Goal: Task Accomplishment & Management: Complete application form

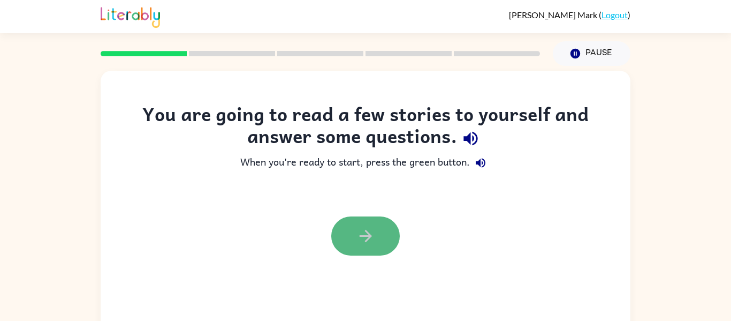
click at [360, 240] on icon "button" at bounding box center [365, 235] width 19 height 19
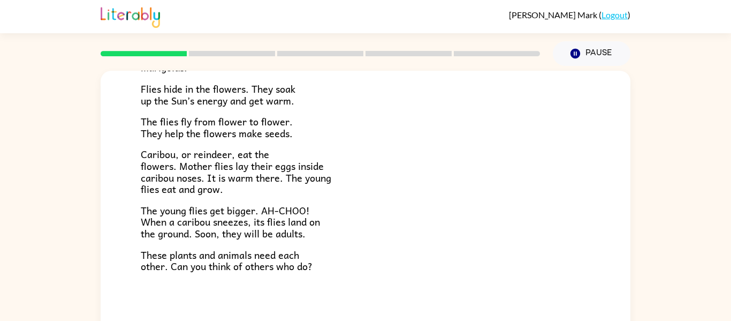
scroll to position [56, 0]
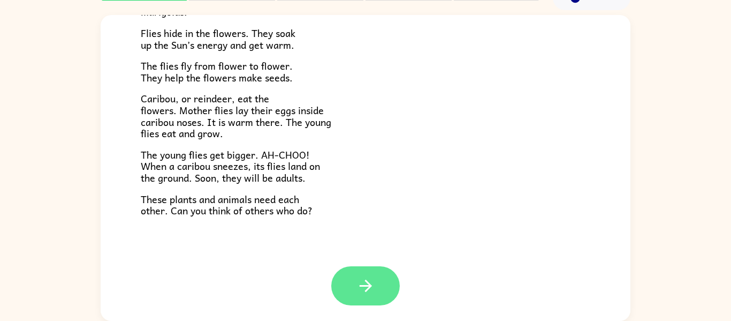
click at [369, 298] on button "button" at bounding box center [365, 285] width 69 height 39
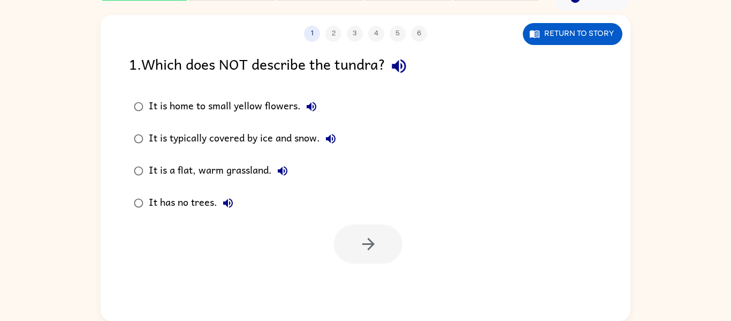
scroll to position [0, 0]
click at [308, 107] on icon "button" at bounding box center [312, 107] width 10 height 10
click at [334, 139] on icon "button" at bounding box center [330, 138] width 13 height 13
click at [283, 165] on icon "button" at bounding box center [282, 170] width 13 height 13
click at [230, 204] on icon "button" at bounding box center [228, 202] width 13 height 13
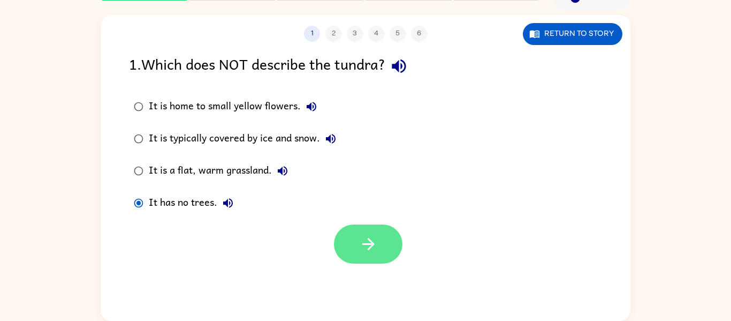
click at [390, 243] on button "button" at bounding box center [368, 243] width 69 height 39
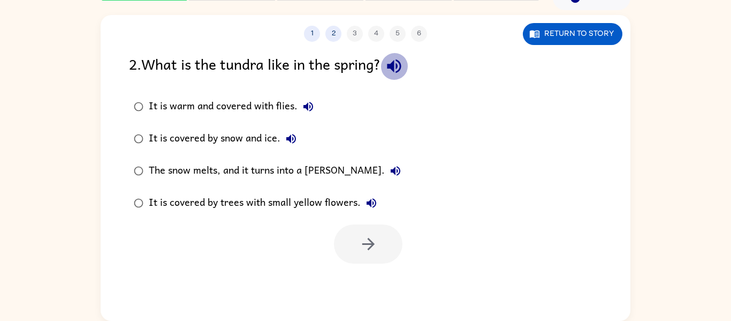
click at [399, 63] on icon "button" at bounding box center [394, 66] width 19 height 19
click at [305, 103] on icon "button" at bounding box center [308, 106] width 13 height 13
click at [286, 139] on icon "button" at bounding box center [291, 138] width 13 height 13
click at [329, 165] on div "The snow melts, and it turns into a [PERSON_NAME]." at bounding box center [277, 170] width 257 height 21
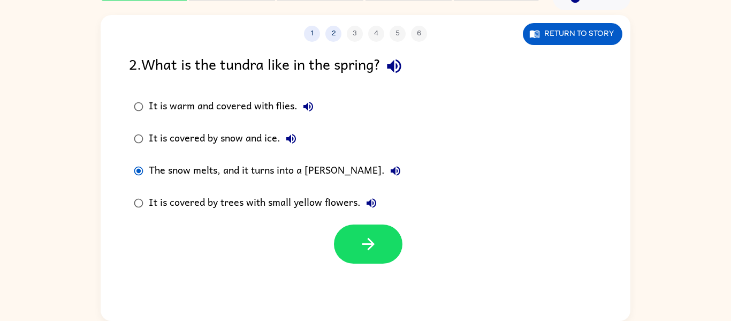
click at [389, 170] on icon "button" at bounding box center [395, 170] width 13 height 13
click at [371, 202] on icon "button" at bounding box center [371, 202] width 13 height 13
click at [299, 159] on label "The snow melts, and it turns into a [PERSON_NAME]." at bounding box center [267, 171] width 288 height 32
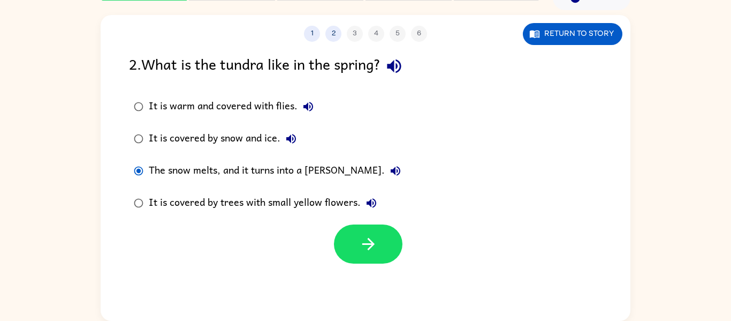
click at [302, 168] on div "The snow melts, and it turns into a [PERSON_NAME]." at bounding box center [277, 170] width 257 height 21
click at [366, 240] on icon "button" at bounding box center [368, 243] width 19 height 19
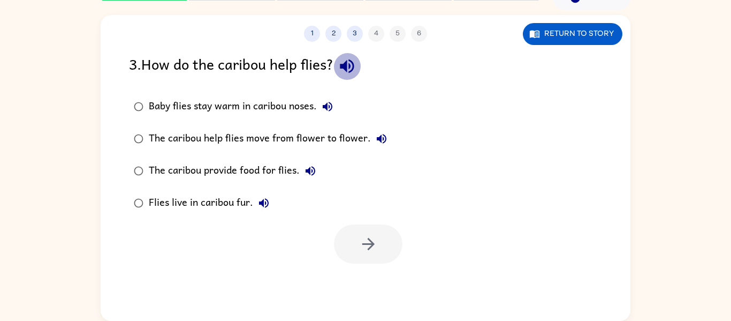
click at [344, 57] on icon "button" at bounding box center [347, 66] width 19 height 19
click at [329, 100] on button "Baby flies stay warm in caribou noses." at bounding box center [327, 106] width 21 height 21
click at [377, 138] on icon "button" at bounding box center [382, 139] width 10 height 10
click at [312, 166] on icon "button" at bounding box center [310, 170] width 13 height 13
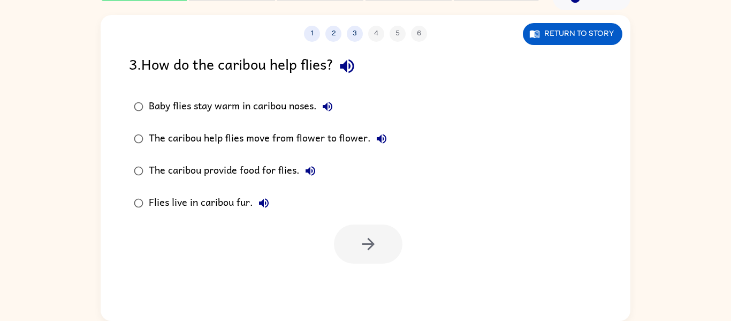
click at [265, 203] on icon "button" at bounding box center [264, 203] width 10 height 10
click at [302, 107] on div "Baby flies stay warm in caribou noses." at bounding box center [243, 106] width 189 height 21
click at [381, 261] on button "button" at bounding box center [368, 243] width 69 height 39
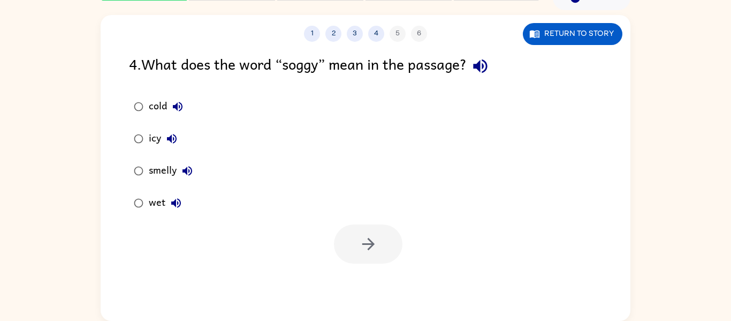
click at [479, 65] on icon "button" at bounding box center [480, 66] width 14 height 14
click at [177, 108] on icon "button" at bounding box center [178, 107] width 10 height 10
click at [176, 136] on icon "button" at bounding box center [172, 139] width 10 height 10
click at [187, 169] on icon "button" at bounding box center [187, 170] width 13 height 13
click at [173, 206] on icon "button" at bounding box center [176, 202] width 13 height 13
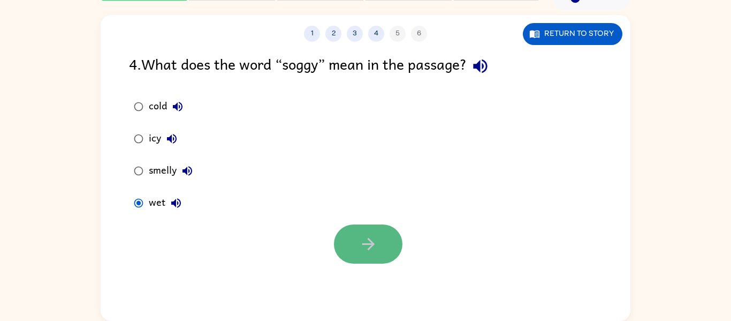
click at [364, 227] on button "button" at bounding box center [368, 243] width 69 height 39
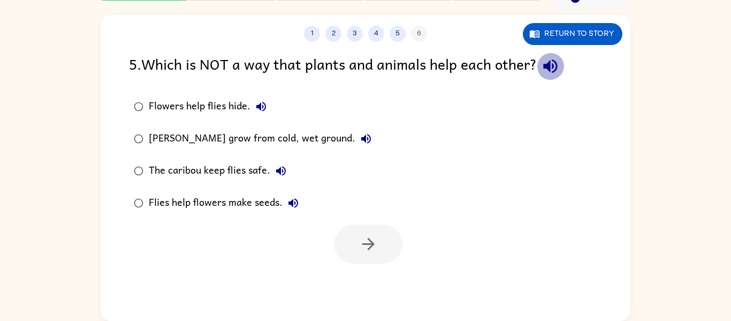
click at [549, 62] on icon "button" at bounding box center [550, 66] width 19 height 19
click at [262, 107] on icon "button" at bounding box center [261, 107] width 10 height 10
click at [366, 139] on icon "button" at bounding box center [366, 138] width 13 height 13
click at [277, 166] on icon "button" at bounding box center [281, 170] width 13 height 13
click at [296, 203] on icon "button" at bounding box center [293, 202] width 13 height 13
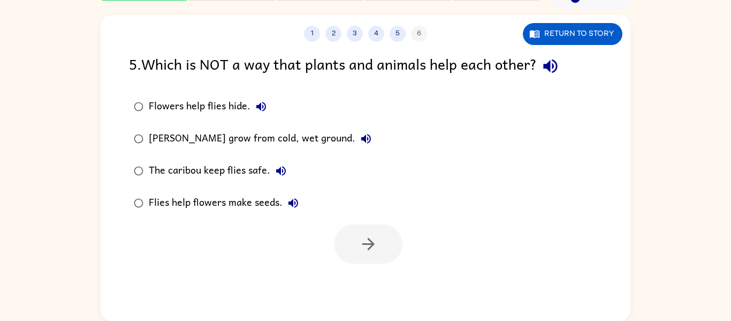
click at [553, 64] on icon "button" at bounding box center [550, 66] width 14 height 14
click at [242, 102] on div "Flowers help flies hide." at bounding box center [210, 106] width 123 height 21
click at [360, 250] on icon "button" at bounding box center [368, 243] width 19 height 19
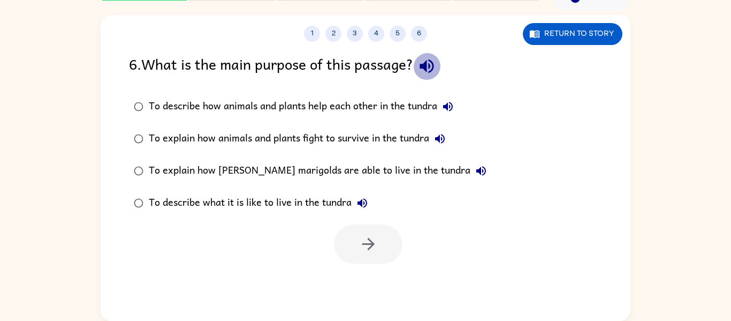
click at [431, 67] on icon "button" at bounding box center [426, 66] width 19 height 19
click at [449, 104] on icon "button" at bounding box center [448, 107] width 10 height 10
click at [443, 133] on icon "button" at bounding box center [440, 138] width 13 height 13
click at [475, 169] on icon "button" at bounding box center [481, 170] width 13 height 13
click at [362, 201] on icon "button" at bounding box center [363, 203] width 10 height 10
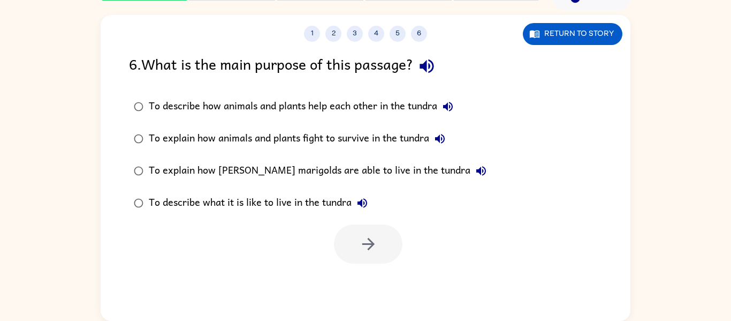
click at [362, 201] on icon "button" at bounding box center [363, 203] width 10 height 10
click at [414, 103] on div "To describe how animals and plants help each other in the tundra" at bounding box center [304, 106] width 310 height 21
click at [386, 232] on button "button" at bounding box center [368, 243] width 69 height 39
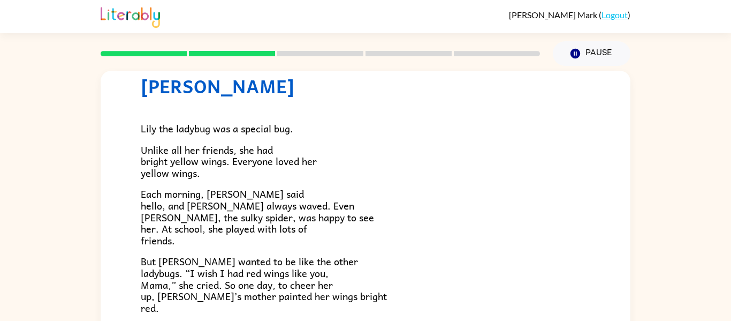
scroll to position [37, 0]
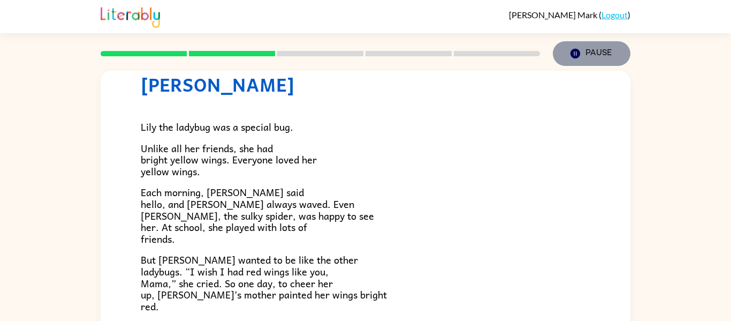
click at [607, 51] on button "Pause Pause" at bounding box center [592, 53] width 78 height 25
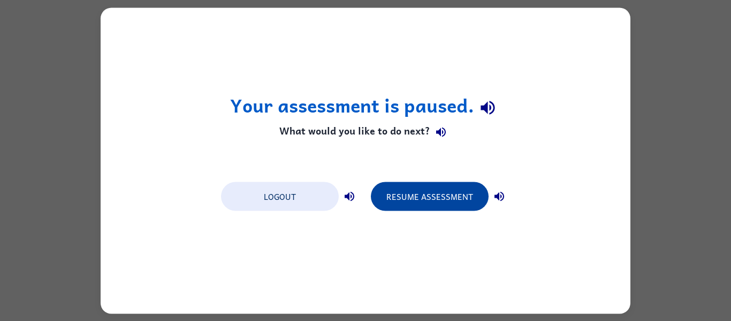
click at [447, 197] on button "Resume Assessment" at bounding box center [430, 195] width 118 height 29
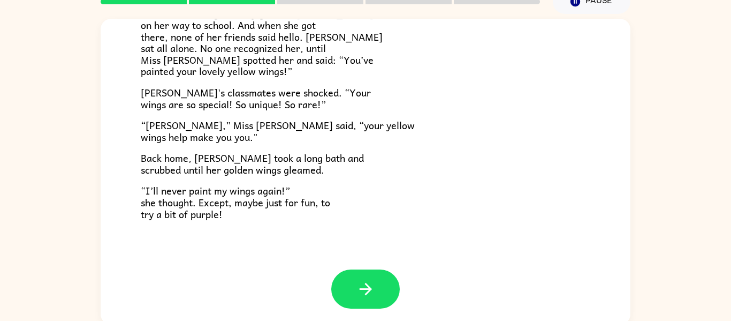
scroll to position [56, 0]
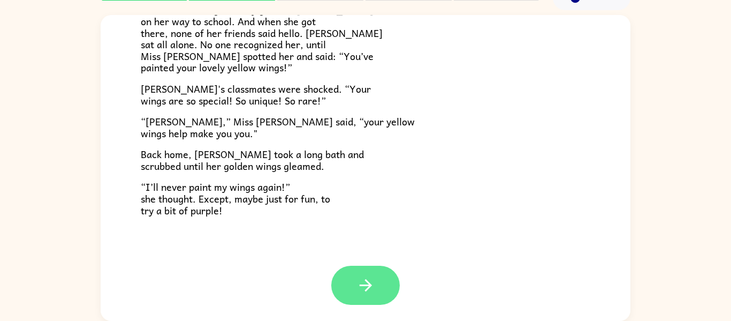
click at [387, 289] on button "button" at bounding box center [365, 284] width 69 height 39
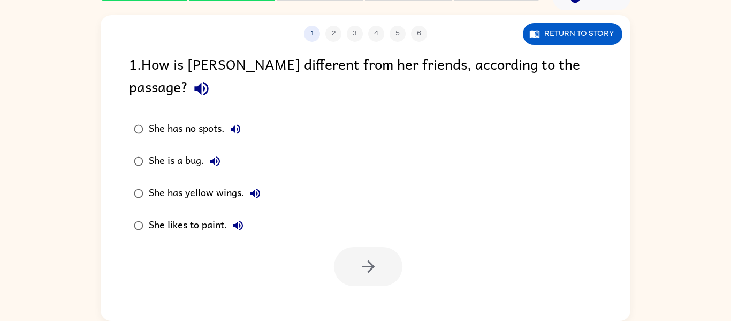
scroll to position [0, 0]
click at [208, 82] on icon "button" at bounding box center [201, 89] width 14 height 14
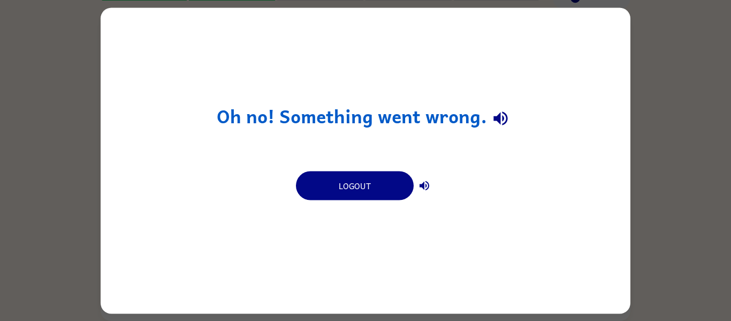
click at [461, 180] on div "Oh no! Something went wrong. Logout" at bounding box center [366, 160] width 530 height 306
click at [698, 143] on div "Oh no! Something went wrong. Logout" at bounding box center [365, 160] width 731 height 321
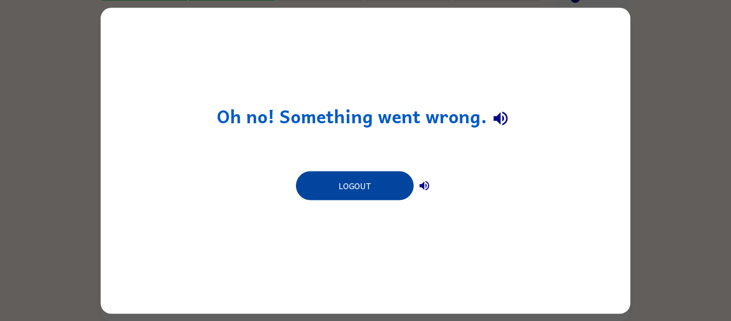
click at [394, 194] on button "Logout" at bounding box center [355, 185] width 118 height 29
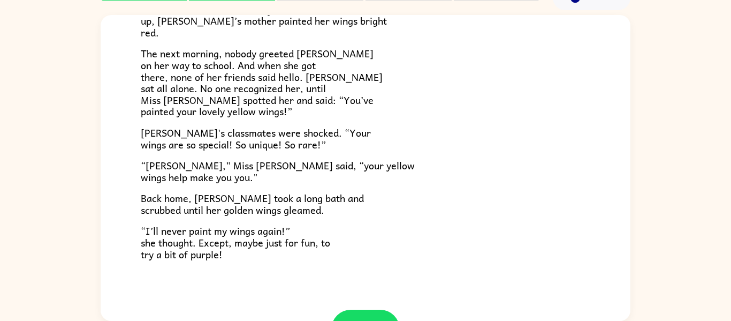
scroll to position [299, 0]
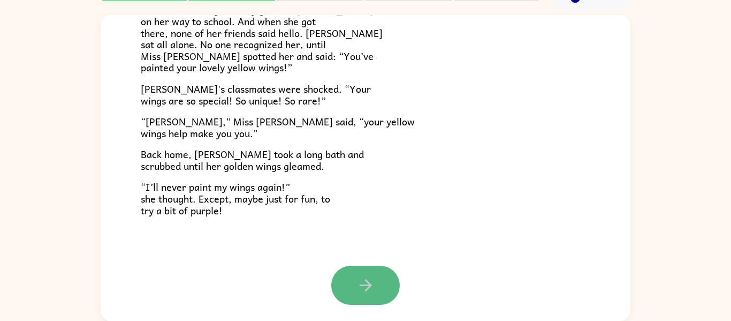
click at [347, 292] on button "button" at bounding box center [365, 284] width 69 height 39
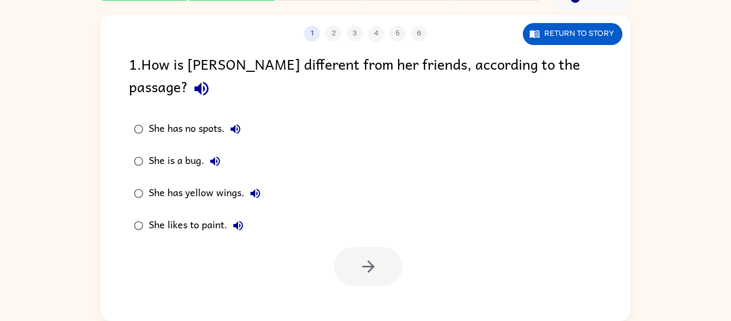
scroll to position [0, 0]
click at [208, 82] on icon "button" at bounding box center [201, 89] width 14 height 14
click at [205, 183] on div "She has yellow wings." at bounding box center [207, 193] width 117 height 21
click at [375, 257] on icon "button" at bounding box center [368, 266] width 19 height 19
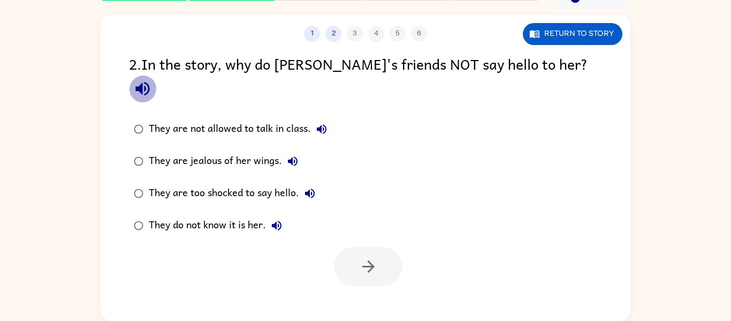
click at [149, 82] on icon "button" at bounding box center [142, 89] width 14 height 14
click at [227, 215] on div "They do not know it is her." at bounding box center [218, 225] width 139 height 21
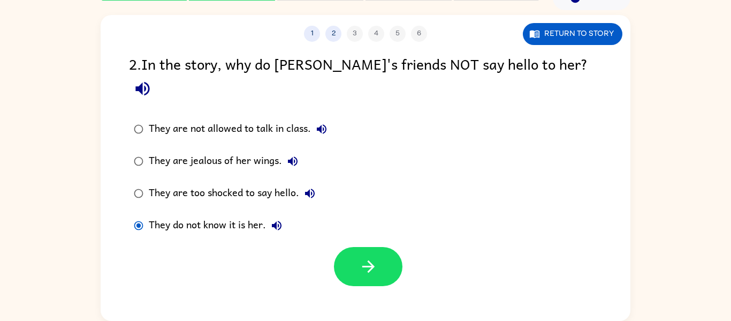
click at [367, 202] on div "They are not allowed to talk in class. They are jealous of her wings. They are …" at bounding box center [379, 177] width 501 height 128
click at [359, 257] on icon "button" at bounding box center [368, 266] width 19 height 19
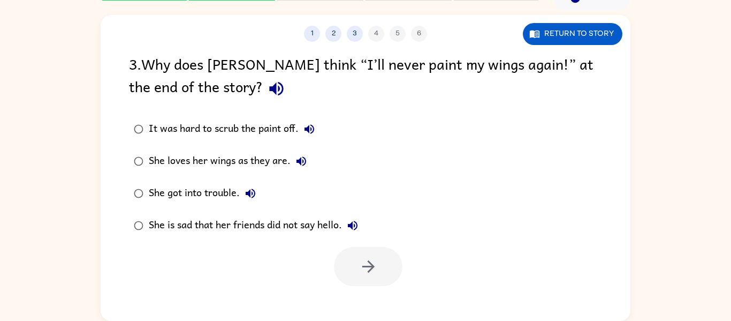
click at [269, 88] on icon "button" at bounding box center [276, 89] width 14 height 14
click at [263, 151] on div "She loves her wings as they are." at bounding box center [230, 160] width 163 height 21
click at [361, 267] on icon "button" at bounding box center [368, 266] width 19 height 19
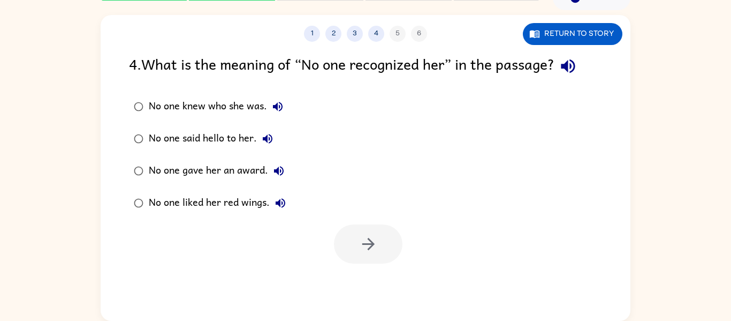
click at [569, 66] on icon "button" at bounding box center [568, 66] width 14 height 14
click at [279, 104] on icon "button" at bounding box center [277, 106] width 13 height 13
click at [271, 134] on icon "button" at bounding box center [267, 138] width 13 height 13
click at [282, 174] on icon "button" at bounding box center [278, 170] width 13 height 13
click at [278, 200] on icon "button" at bounding box center [280, 202] width 13 height 13
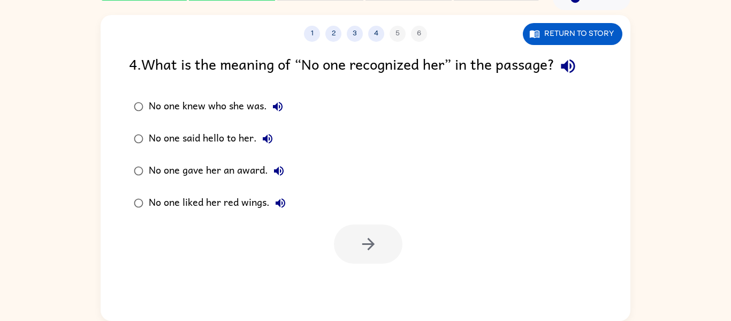
click at [222, 101] on div "No one knew who she was." at bounding box center [219, 106] width 140 height 21
click at [345, 228] on button "button" at bounding box center [368, 243] width 69 height 39
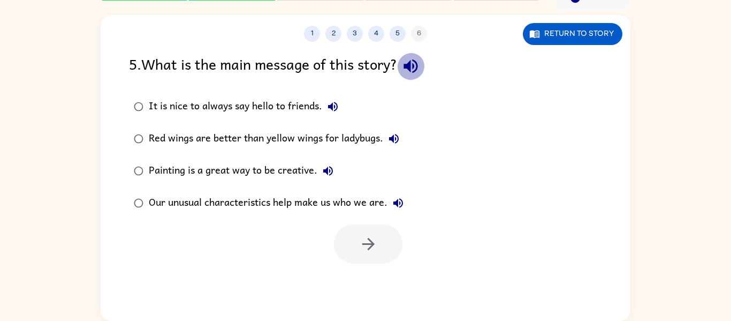
click at [413, 69] on icon "button" at bounding box center [411, 66] width 14 height 14
click at [329, 104] on icon "button" at bounding box center [332, 106] width 13 height 13
click at [400, 140] on icon "button" at bounding box center [393, 138] width 13 height 13
click at [325, 170] on icon "button" at bounding box center [328, 171] width 10 height 10
click at [398, 202] on icon "button" at bounding box center [398, 203] width 10 height 10
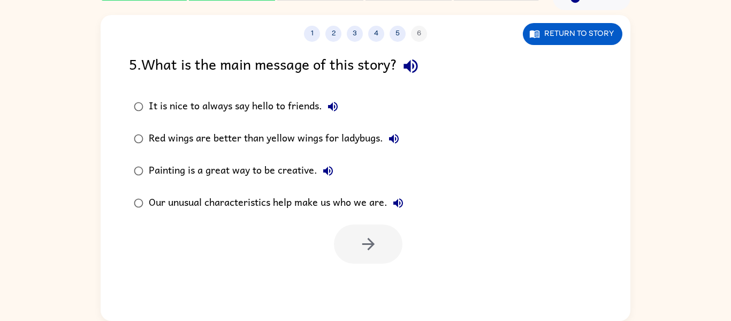
click at [342, 201] on div "Our unusual characteristics help make us who we are." at bounding box center [279, 202] width 260 height 21
click at [359, 231] on button "button" at bounding box center [368, 243] width 69 height 39
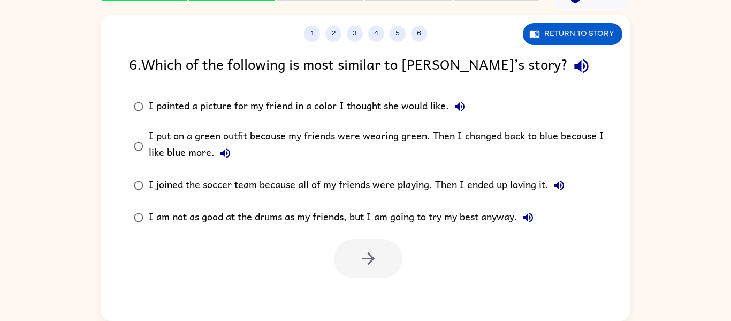
click at [574, 69] on icon "button" at bounding box center [581, 66] width 14 height 14
click at [364, 102] on div "I painted a picture for my friend in a color I thought she would like." at bounding box center [310, 106] width 322 height 21
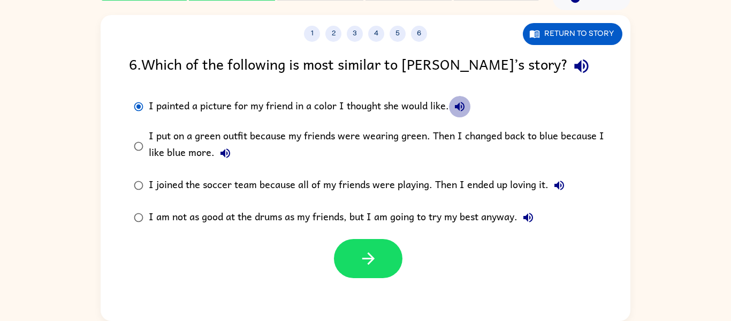
click at [463, 107] on icon "button" at bounding box center [460, 107] width 10 height 10
click at [223, 154] on icon "button" at bounding box center [226, 153] width 10 height 10
click at [557, 177] on button "I joined the soccer team because all of my friends were playing. Then I ended u…" at bounding box center [559, 184] width 21 height 21
click at [531, 215] on icon "button" at bounding box center [528, 217] width 13 height 13
click at [375, 134] on div "I put on a green outfit because my friends were wearing green. Then I changed b…" at bounding box center [383, 146] width 468 height 36
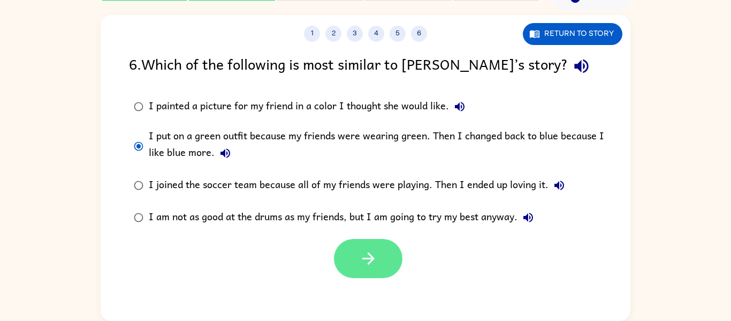
click at [384, 264] on button "button" at bounding box center [368, 258] width 69 height 39
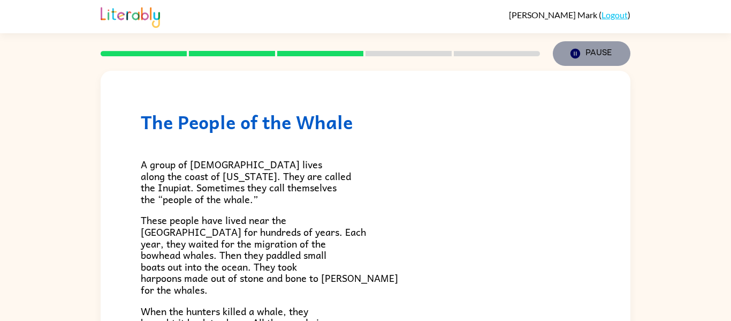
click at [608, 51] on button "Pause Pause" at bounding box center [592, 53] width 78 height 25
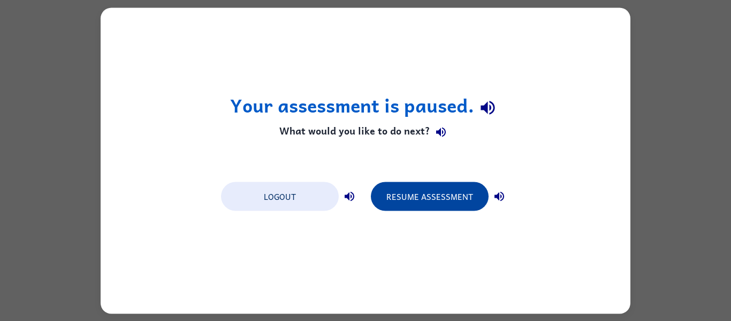
click at [476, 194] on button "Resume Assessment" at bounding box center [430, 195] width 118 height 29
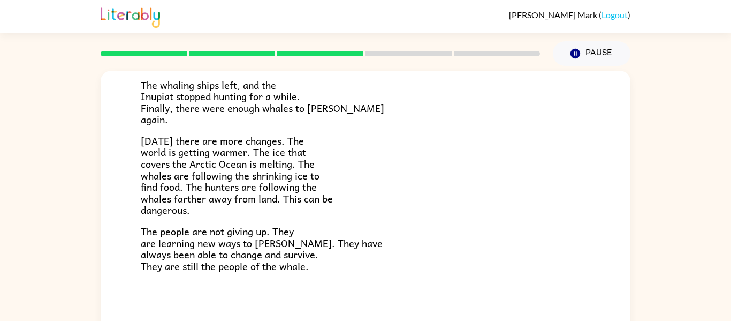
scroll to position [56, 0]
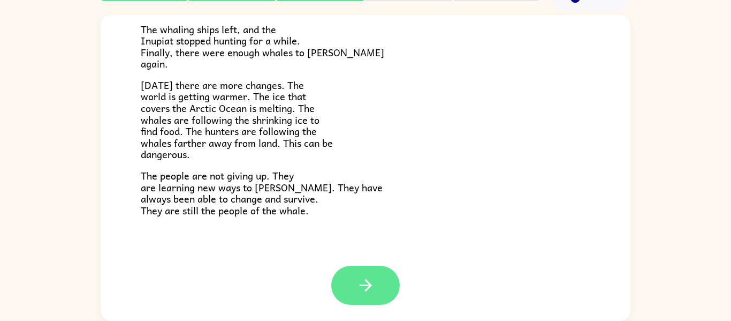
click at [343, 284] on button "button" at bounding box center [365, 284] width 69 height 39
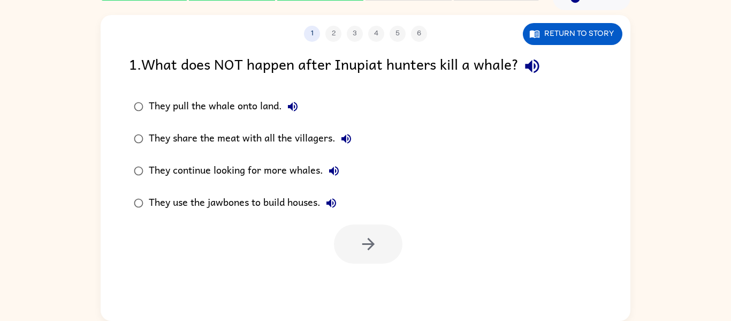
scroll to position [0, 0]
click at [525, 68] on icon "button" at bounding box center [532, 66] width 19 height 19
click at [315, 203] on div "They use the jawbones to build houses." at bounding box center [245, 202] width 193 height 21
click at [363, 234] on icon "button" at bounding box center [368, 243] width 19 height 19
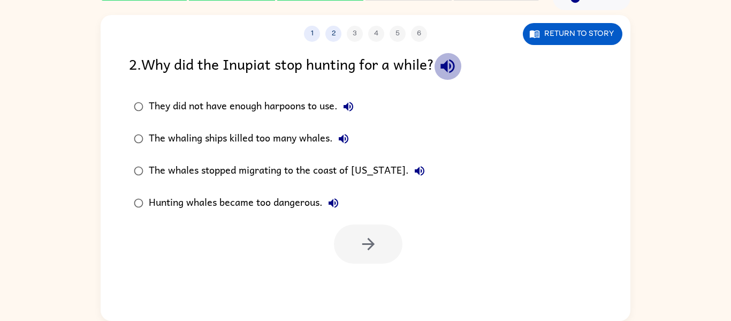
click at [454, 66] on icon "button" at bounding box center [447, 66] width 14 height 14
click at [288, 204] on div "Hunting whales became too dangerous." at bounding box center [246, 202] width 195 height 21
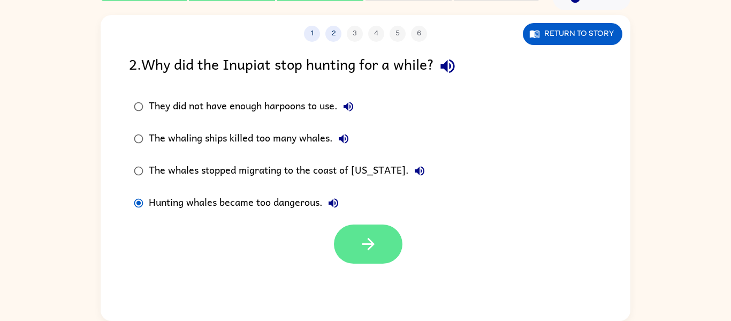
click at [371, 234] on icon "button" at bounding box center [368, 243] width 19 height 19
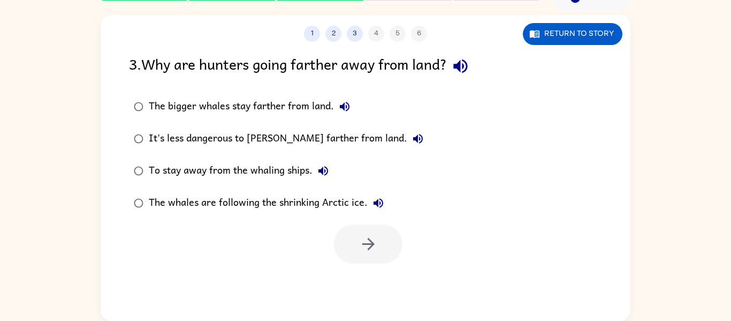
click at [469, 54] on button "button" at bounding box center [460, 65] width 27 height 27
click at [337, 96] on div "The bigger whales stay farther from land." at bounding box center [252, 106] width 207 height 21
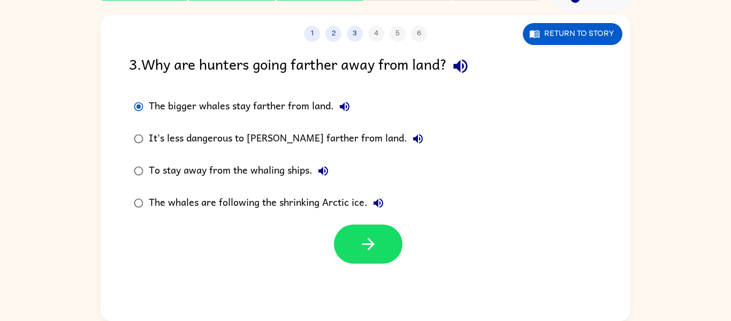
click at [341, 104] on icon "button" at bounding box center [344, 106] width 13 height 13
click at [387, 240] on button "button" at bounding box center [368, 243] width 69 height 39
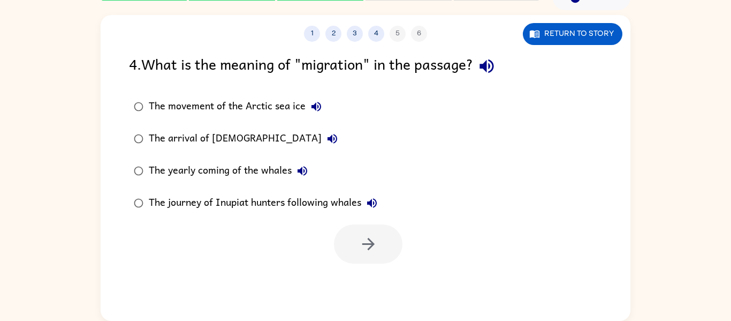
click at [496, 60] on icon "button" at bounding box center [486, 66] width 19 height 19
click at [317, 102] on icon "button" at bounding box center [316, 107] width 10 height 10
click at [328, 136] on icon "button" at bounding box center [333, 139] width 10 height 10
click at [301, 164] on icon "button" at bounding box center [302, 170] width 13 height 13
click at [375, 195] on button "The journey of Inupiat hunters following whales" at bounding box center [371, 202] width 21 height 21
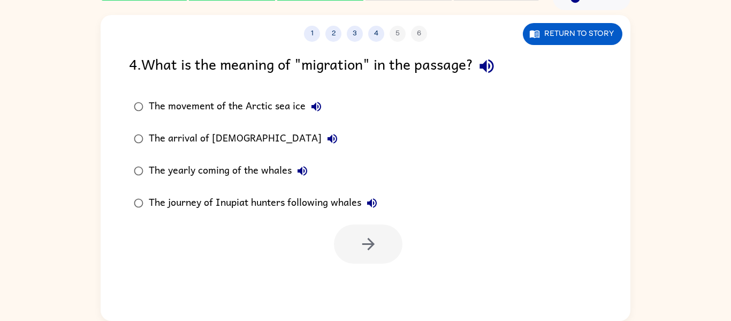
click at [310, 193] on div "The journey of Inupiat hunters following whales" at bounding box center [266, 202] width 234 height 21
click at [384, 259] on button "button" at bounding box center [368, 243] width 69 height 39
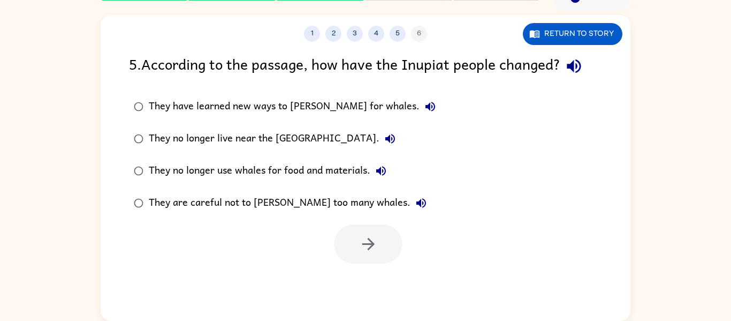
click at [580, 60] on icon "button" at bounding box center [574, 66] width 14 height 14
click at [420, 99] on button "They have learned new ways to hunt for whales." at bounding box center [430, 106] width 21 height 21
click at [385, 139] on icon "button" at bounding box center [390, 139] width 10 height 10
click at [380, 173] on icon "button" at bounding box center [381, 171] width 10 height 10
click at [416, 204] on icon "button" at bounding box center [421, 203] width 10 height 10
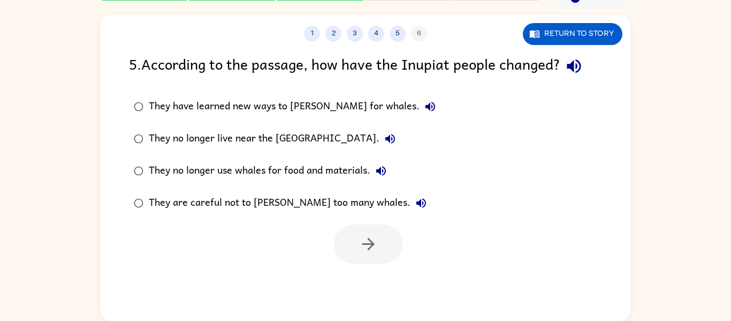
click at [287, 135] on div "They no longer live near the Arctic Ocean." at bounding box center [275, 138] width 252 height 21
click at [352, 228] on button "button" at bounding box center [368, 243] width 69 height 39
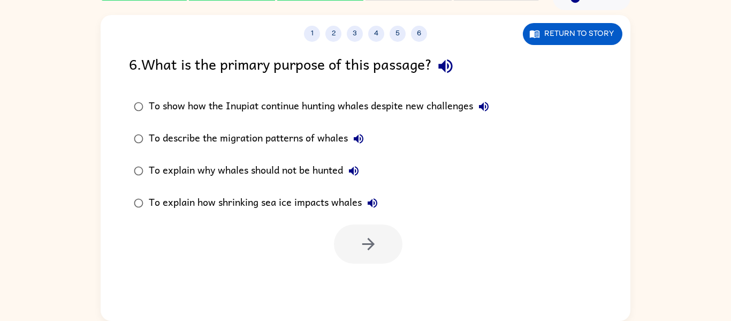
click at [446, 65] on icon "button" at bounding box center [445, 66] width 14 height 14
click at [486, 105] on icon "button" at bounding box center [483, 106] width 13 height 13
click at [359, 134] on icon "button" at bounding box center [358, 138] width 13 height 13
click at [351, 168] on icon "button" at bounding box center [353, 170] width 13 height 13
click at [371, 199] on icon "button" at bounding box center [372, 202] width 13 height 13
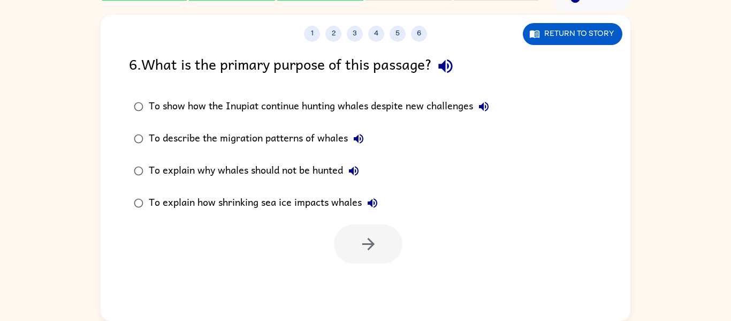
click at [336, 168] on div "To explain why whales should not be hunted" at bounding box center [257, 170] width 216 height 21
click at [376, 248] on icon "button" at bounding box center [368, 243] width 19 height 19
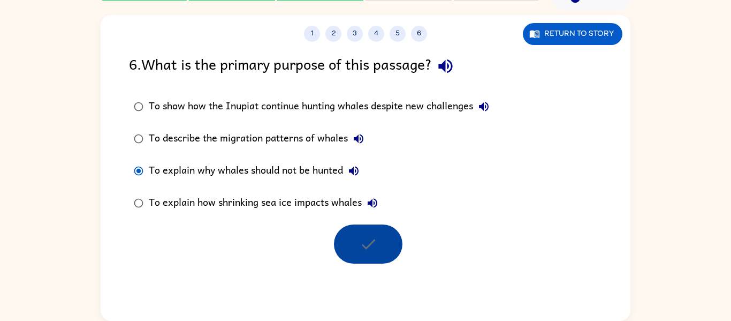
click at [376, 248] on div at bounding box center [368, 243] width 69 height 39
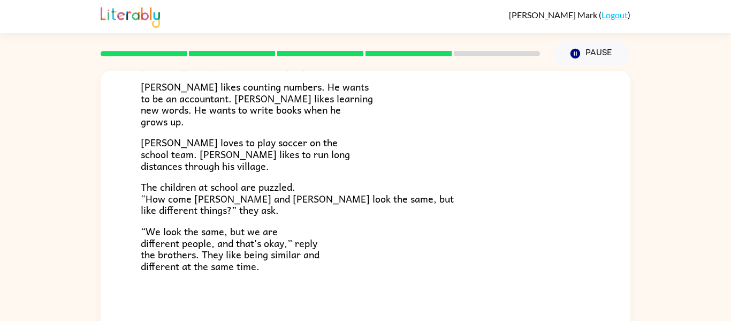
scroll to position [56, 0]
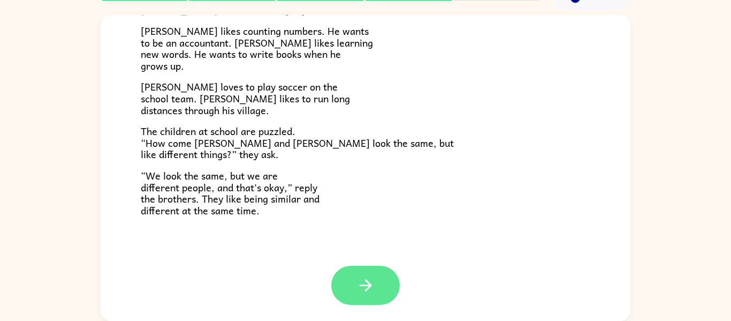
click at [389, 286] on button "button" at bounding box center [365, 284] width 69 height 39
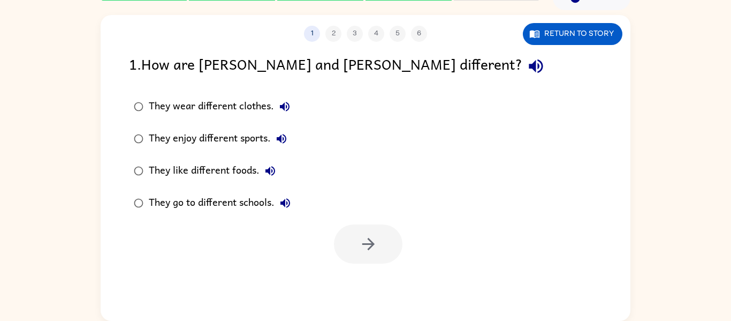
scroll to position [0, 0]
click at [529, 69] on icon "button" at bounding box center [536, 66] width 14 height 14
click at [282, 106] on icon "button" at bounding box center [285, 107] width 10 height 10
click at [280, 133] on icon "button" at bounding box center [281, 138] width 13 height 13
click at [268, 166] on icon "button" at bounding box center [270, 170] width 13 height 13
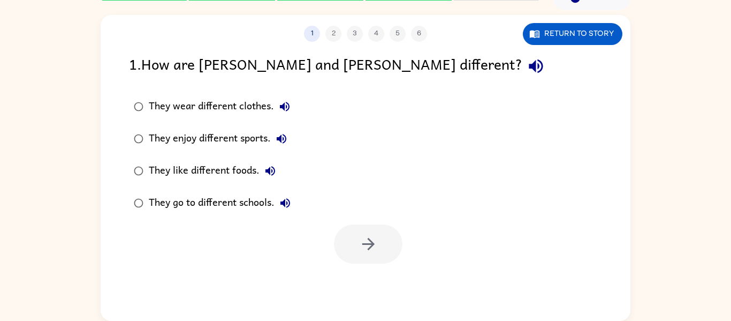
click at [285, 202] on icon "button" at bounding box center [285, 203] width 10 height 10
click at [226, 136] on div "They enjoy different sports." at bounding box center [220, 138] width 143 height 21
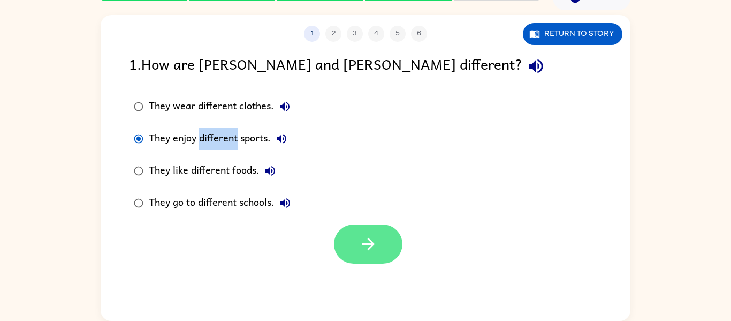
click at [377, 247] on button "button" at bounding box center [368, 243] width 69 height 39
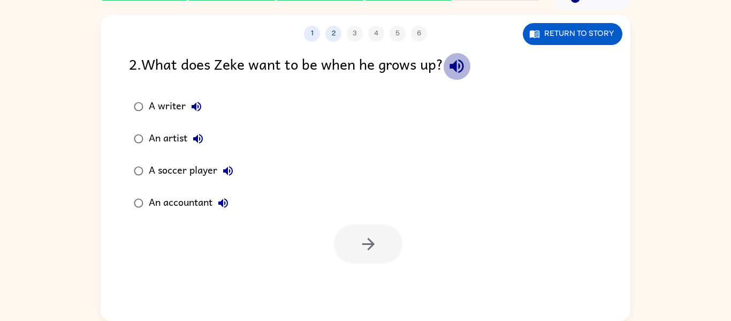
click at [465, 66] on icon "button" at bounding box center [456, 66] width 19 height 19
click at [191, 104] on icon "button" at bounding box center [196, 106] width 13 height 13
click at [204, 142] on icon "button" at bounding box center [198, 138] width 13 height 13
click at [227, 172] on icon "button" at bounding box center [228, 171] width 10 height 10
click at [223, 207] on icon "button" at bounding box center [223, 202] width 13 height 13
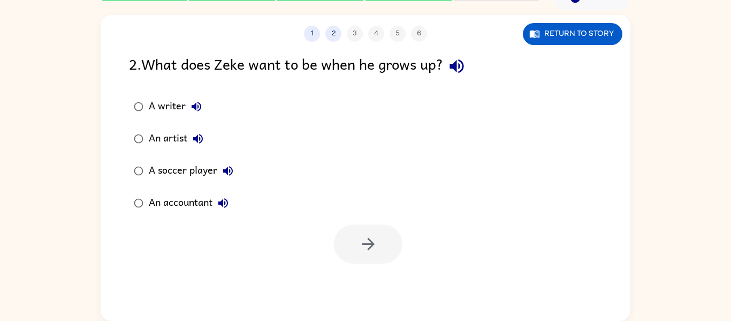
click at [170, 102] on div "A writer" at bounding box center [178, 106] width 58 height 21
click at [363, 233] on button "button" at bounding box center [368, 243] width 69 height 39
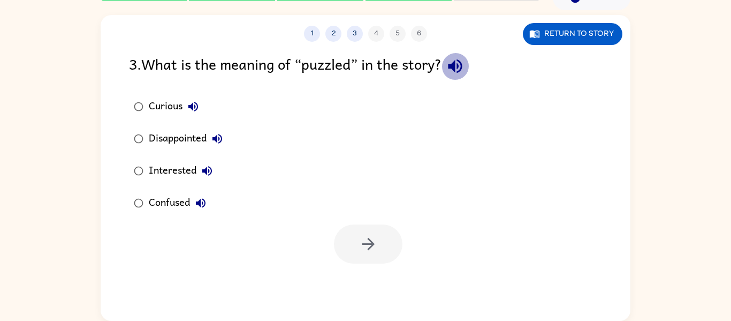
click at [462, 63] on icon "button" at bounding box center [455, 66] width 14 height 14
click at [194, 105] on icon "button" at bounding box center [193, 106] width 13 height 13
click at [156, 102] on div "Curious" at bounding box center [176, 106] width 55 height 21
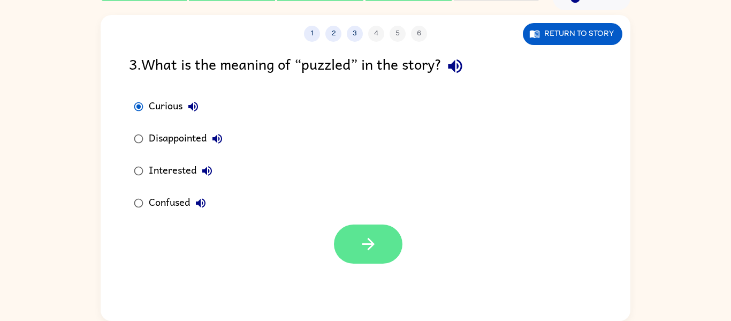
click at [356, 228] on button "button" at bounding box center [368, 243] width 69 height 39
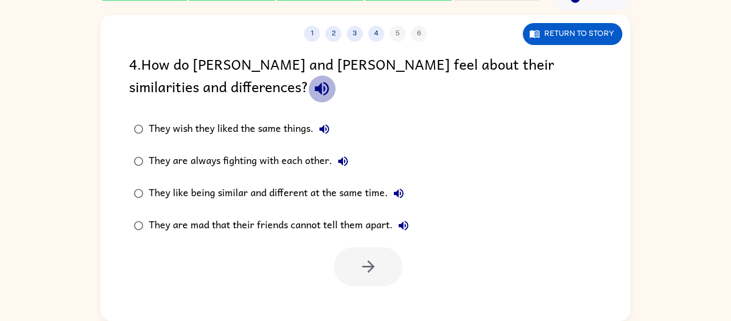
click at [315, 92] on icon "button" at bounding box center [322, 89] width 14 height 14
click at [323, 123] on icon "button" at bounding box center [324, 129] width 13 height 13
click at [346, 148] on label "They are always fighting with each other." at bounding box center [271, 161] width 297 height 32
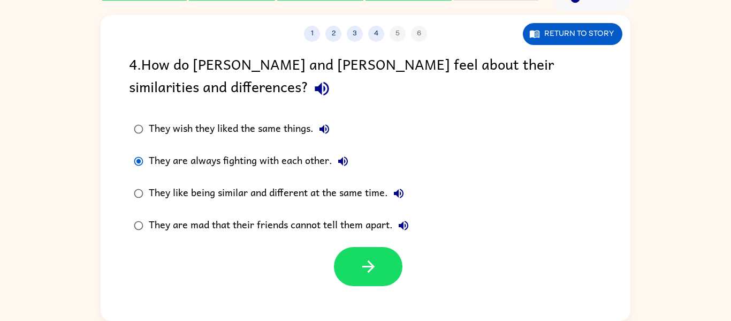
click at [343, 159] on icon "button" at bounding box center [343, 161] width 13 height 13
click at [398, 189] on icon "button" at bounding box center [398, 193] width 13 height 13
click at [300, 154] on div "They are always fighting with each other." at bounding box center [251, 160] width 205 height 21
click at [365, 267] on icon "button" at bounding box center [368, 266] width 19 height 19
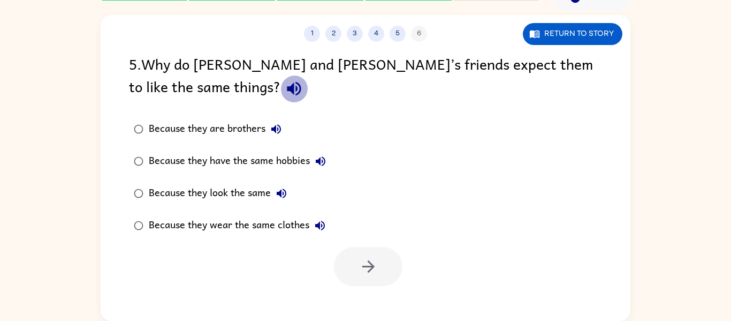
click at [287, 87] on icon "button" at bounding box center [294, 89] width 14 height 14
click at [251, 127] on div "Because they are brothers" at bounding box center [218, 128] width 138 height 21
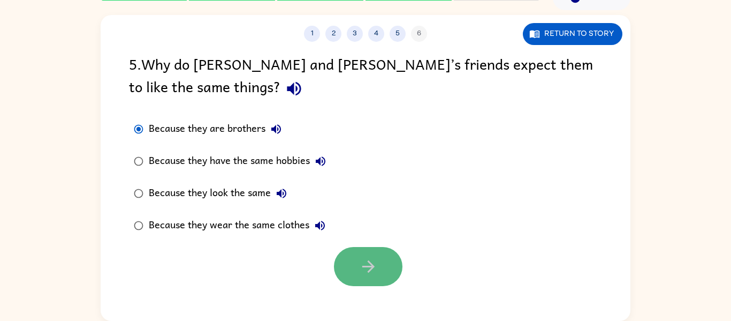
click at [385, 261] on button "button" at bounding box center [368, 266] width 69 height 39
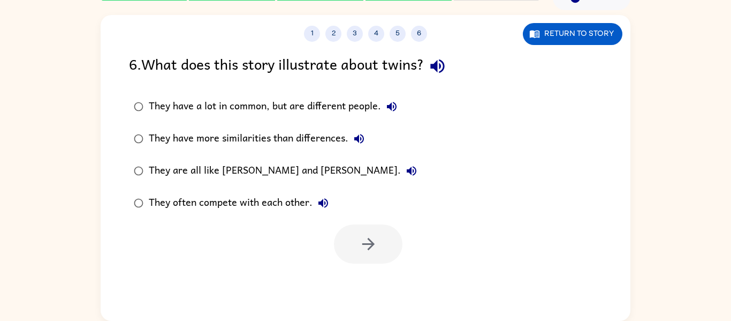
click at [446, 64] on icon "button" at bounding box center [437, 66] width 19 height 19
click at [392, 102] on icon "button" at bounding box center [391, 106] width 13 height 13
click at [350, 104] on div "They have a lot in common, but are different people." at bounding box center [276, 106] width 254 height 21
click at [392, 244] on button "button" at bounding box center [368, 243] width 69 height 39
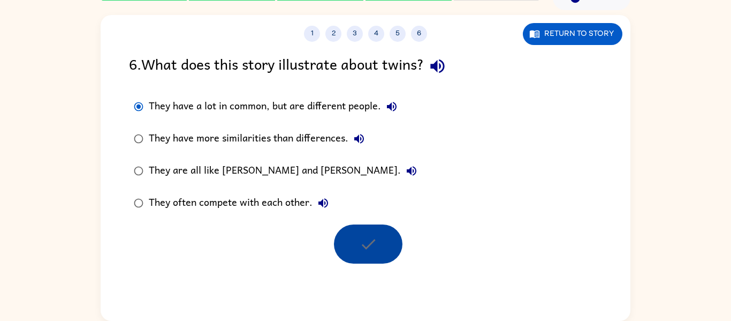
scroll to position [36, 0]
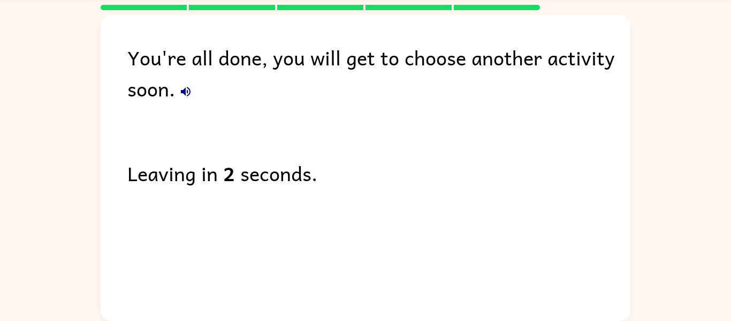
click at [185, 86] on icon "button" at bounding box center [185, 91] width 13 height 13
